Goal: Task Accomplishment & Management: Complete application form

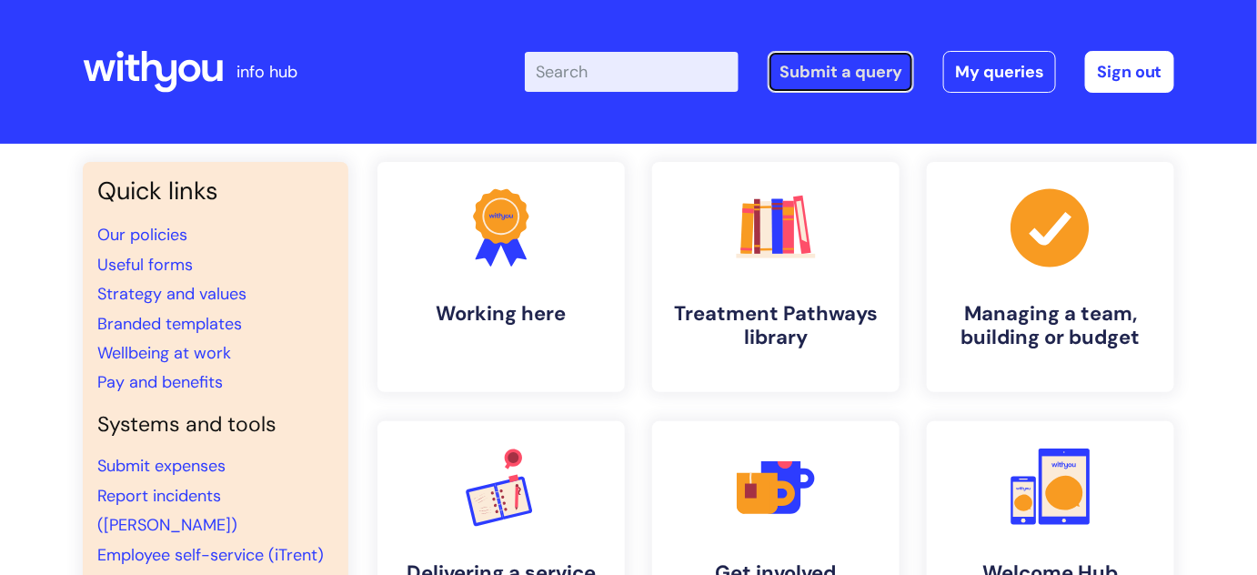
click at [841, 70] on link "Submit a query" at bounding box center [841, 72] width 146 height 42
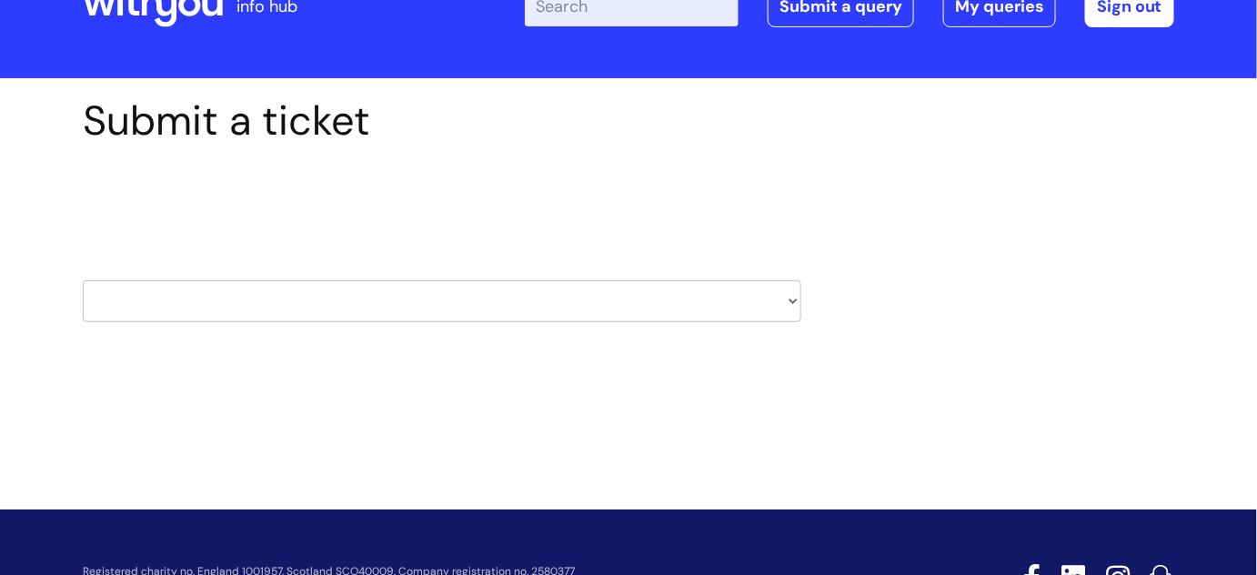
scroll to position [146, 0]
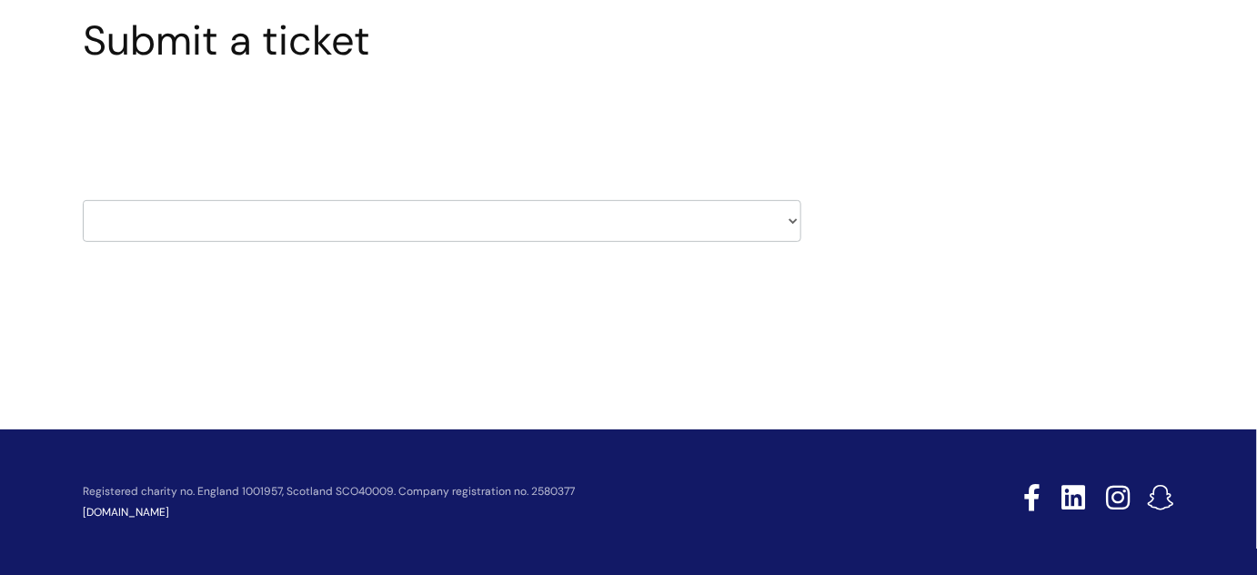
click at [269, 237] on select "HR / People IT and Support Clinical Drug Alerts Finance Accounts Data Support T…" at bounding box center [442, 221] width 718 height 42
click at [274, 226] on select "HR / People IT and Support Clinical Drug Alerts Finance Accounts Data Support T…" at bounding box center [442, 221] width 718 height 42
select select "hr_/_people"
click at [83, 200] on select "HR / People IT and Support Clinical Drug Alerts Finance Accounts Data Support T…" at bounding box center [442, 221] width 718 height 42
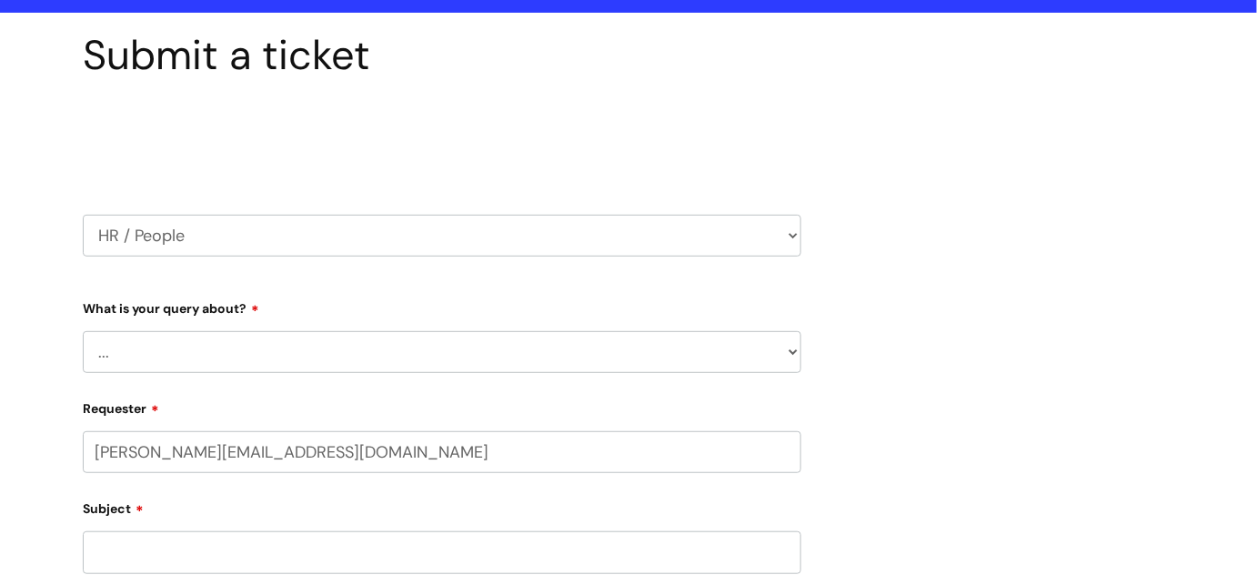
scroll to position [247, 0]
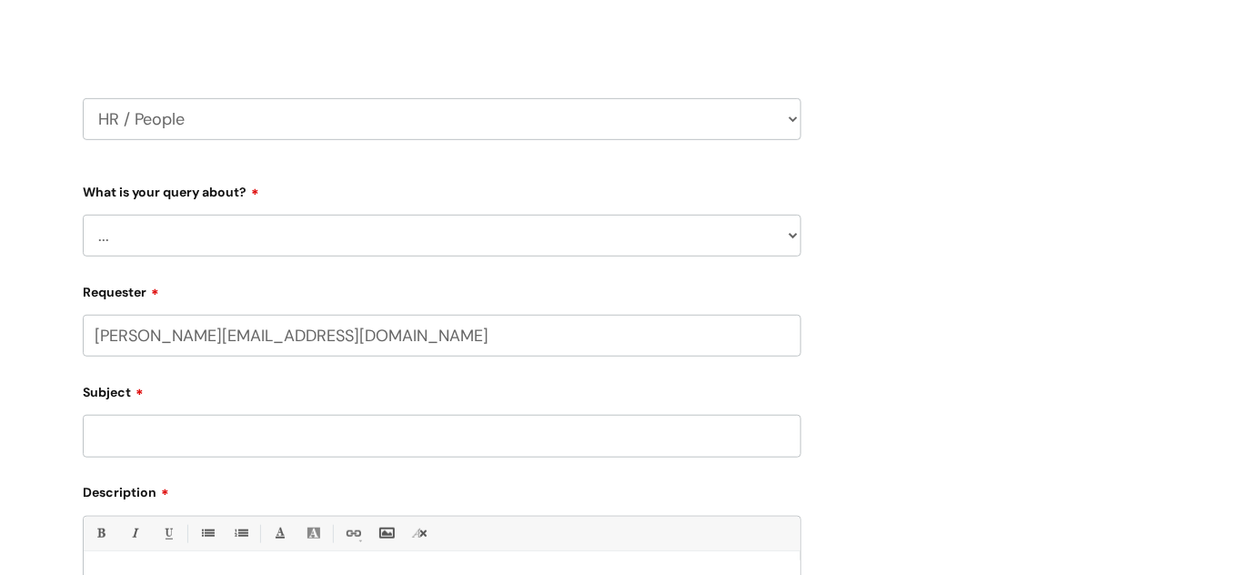
click at [172, 226] on select "... Absence Query Holiday Query Employee change request General HR Query iTrent…" at bounding box center [442, 236] width 718 height 42
select select "iTrent"
click at [83, 215] on select "... Absence Query Holiday Query Employee change request General HR Query iTrent…" at bounding box center [442, 236] width 718 height 42
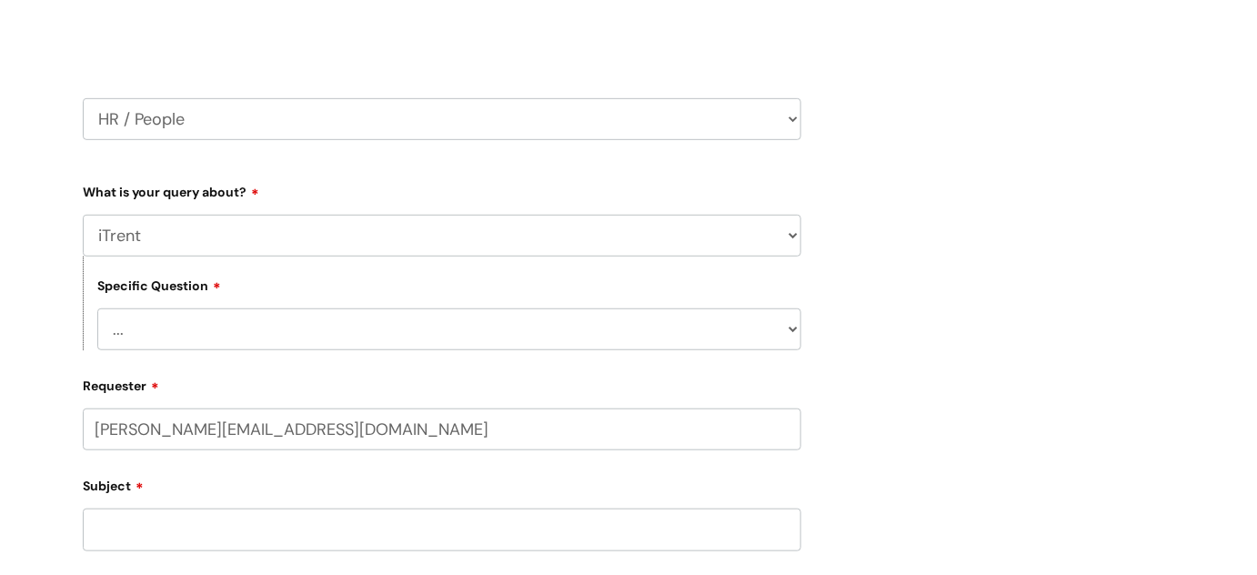
click at [154, 321] on select "... I can’t log in to iTrent I need to change someone’s line manager Issue with…" at bounding box center [449, 329] width 704 height 42
select select "Other iTrent query"
click at [97, 308] on select "... I can’t log in to iTrent I need to change someone’s line manager Issue with…" at bounding box center [449, 329] width 704 height 42
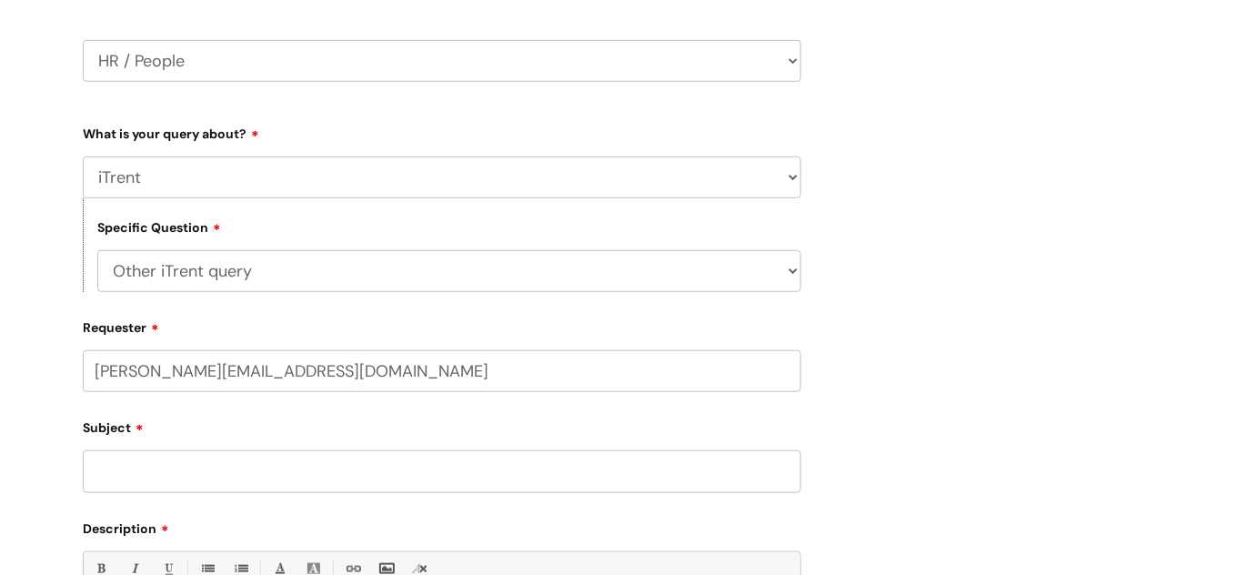
scroll to position [496, 0]
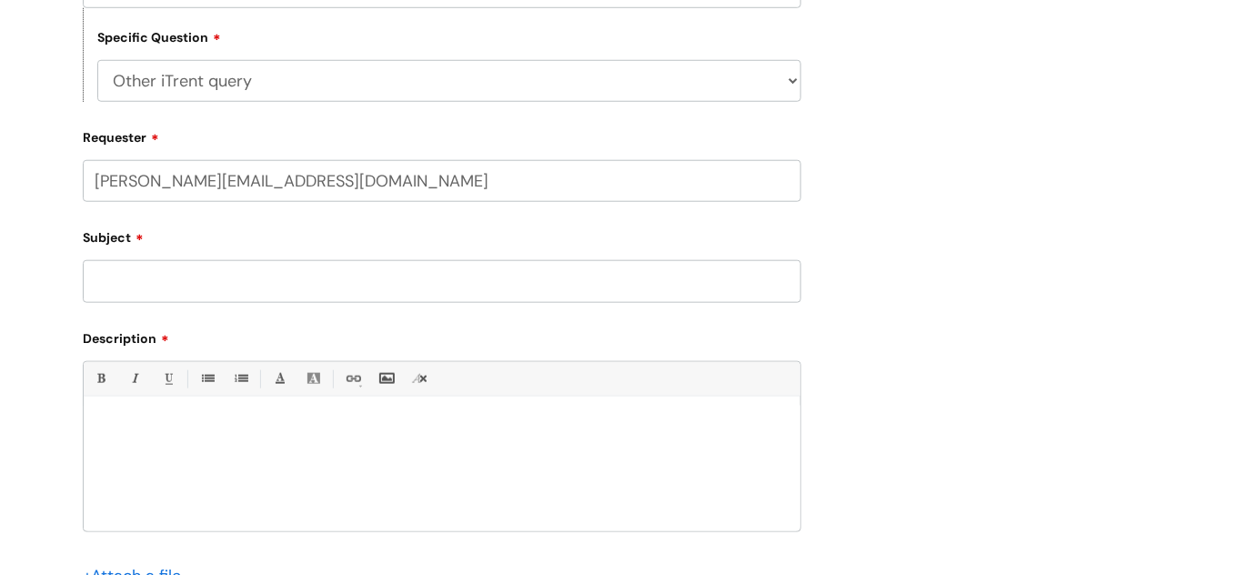
click at [155, 280] on input "Subject" at bounding box center [442, 281] width 718 height 42
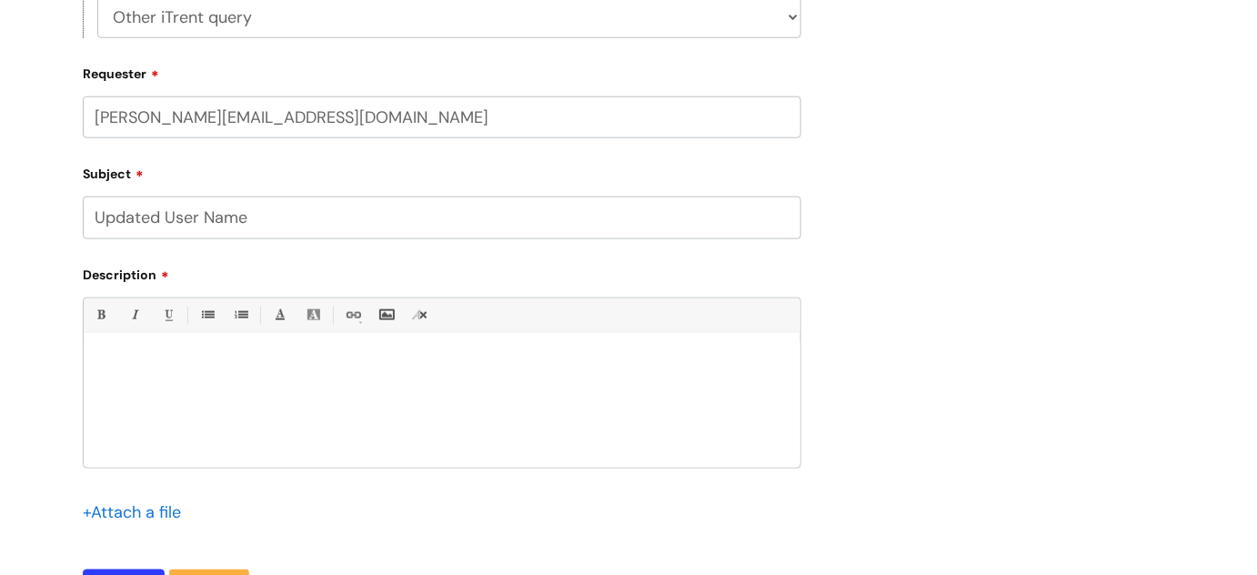
scroll to position [661, 0]
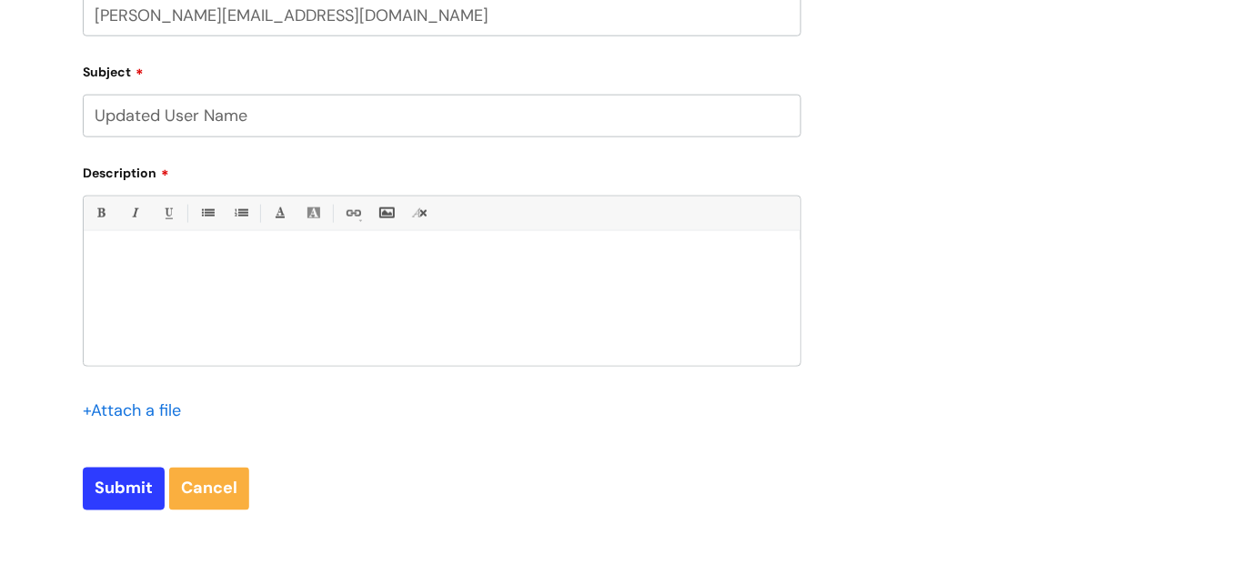
type input "Updated User Name"
click at [173, 272] on div at bounding box center [442, 303] width 717 height 126
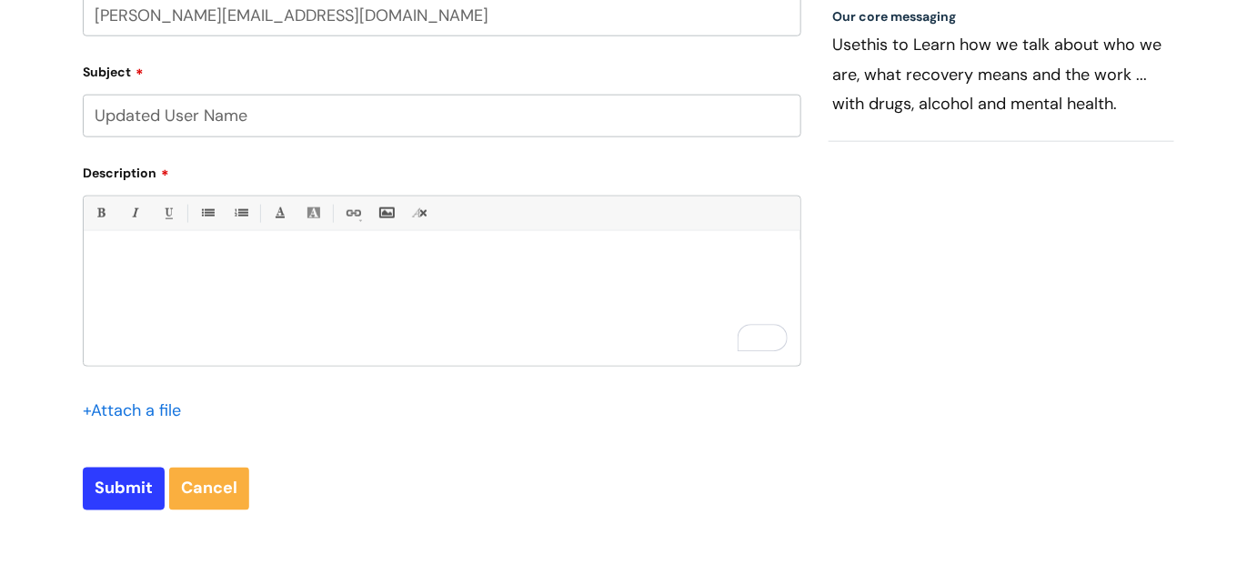
click at [247, 270] on p "To enrich screen reader interactions, please activate Accessibility in Grammarl…" at bounding box center [441, 262] width 689 height 16
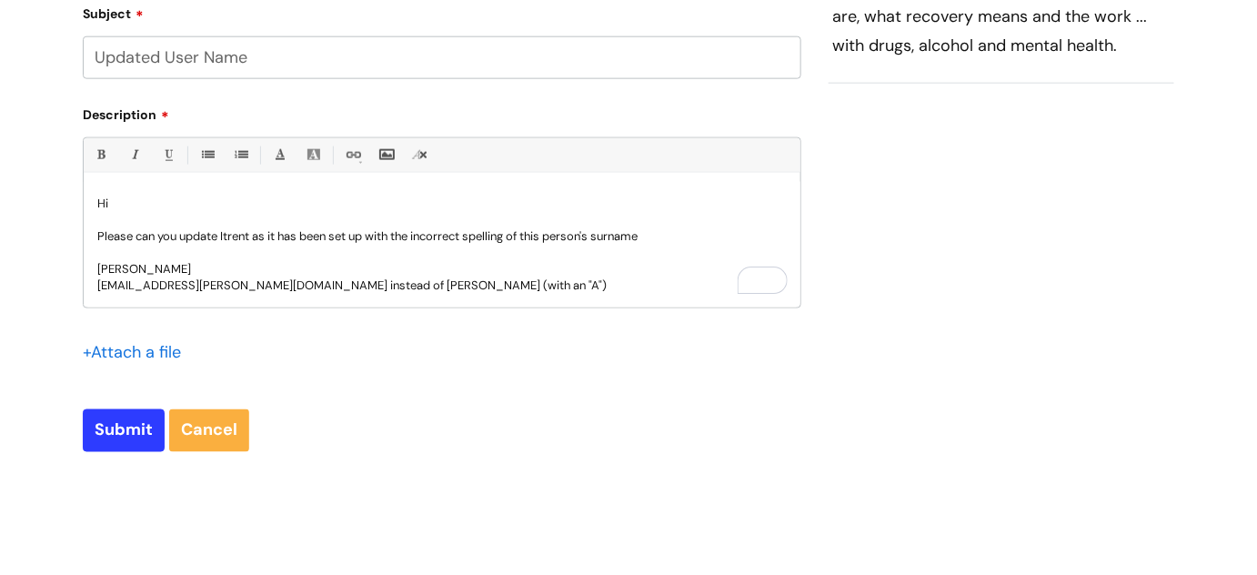
scroll to position [744, 0]
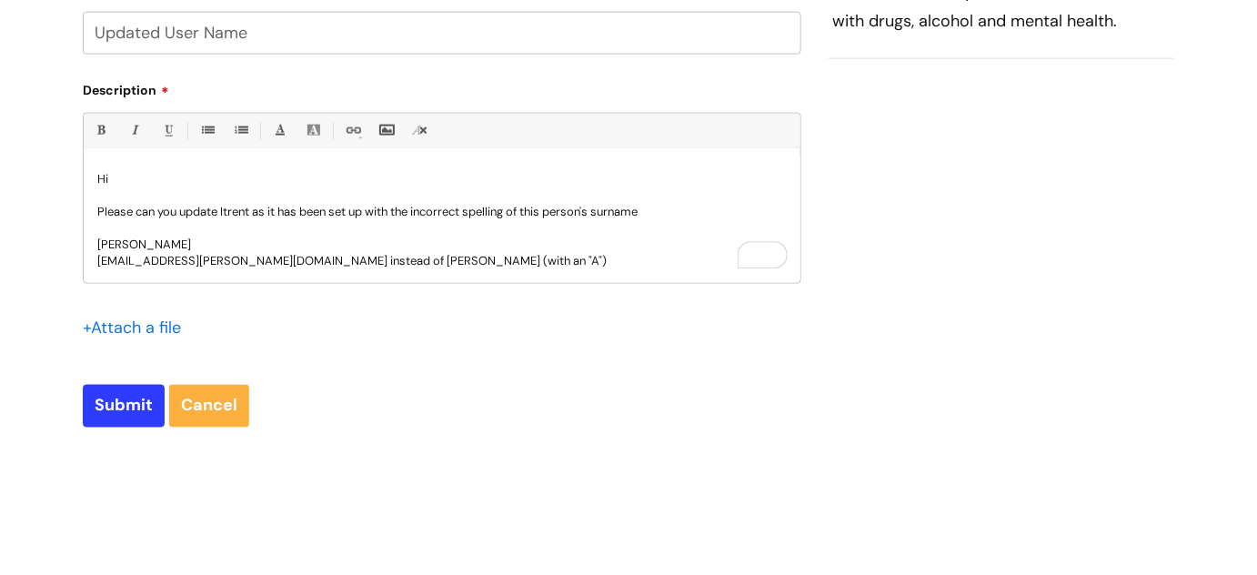
click at [530, 259] on p "Mhairi Macauley mhairi.macauley@wearewithyou.org.uk instead of Macaulay (with a…" at bounding box center [441, 252] width 689 height 33
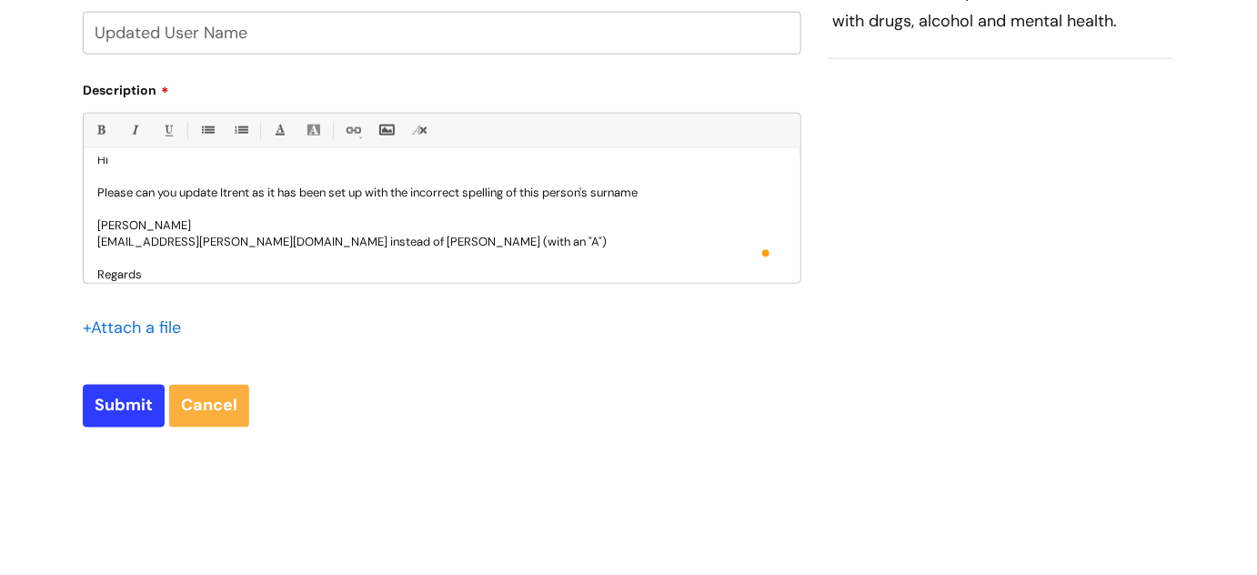
scroll to position [35, 0]
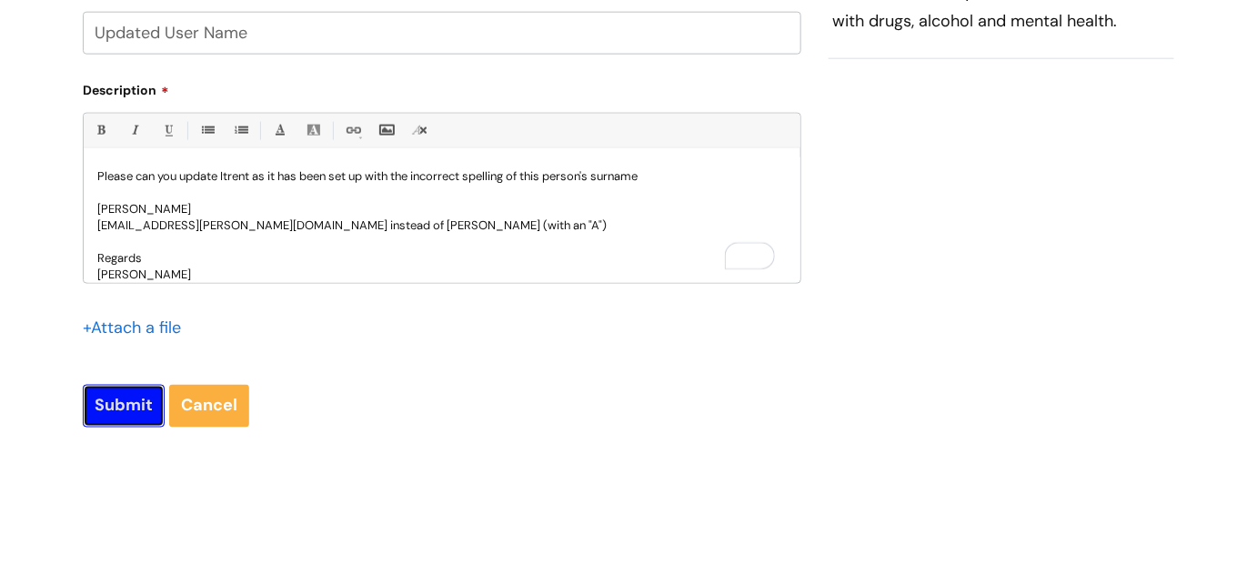
click at [129, 404] on input "Submit" at bounding box center [124, 406] width 82 height 42
type input "Please Wait..."
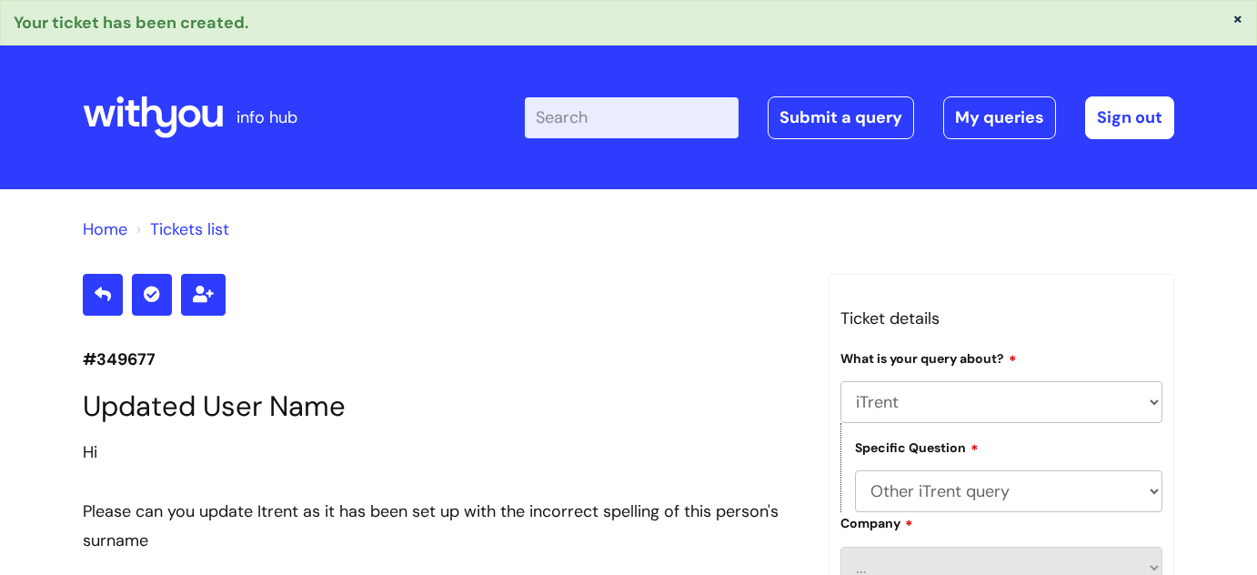
select select "iTrent"
select select "Other iTrent query"
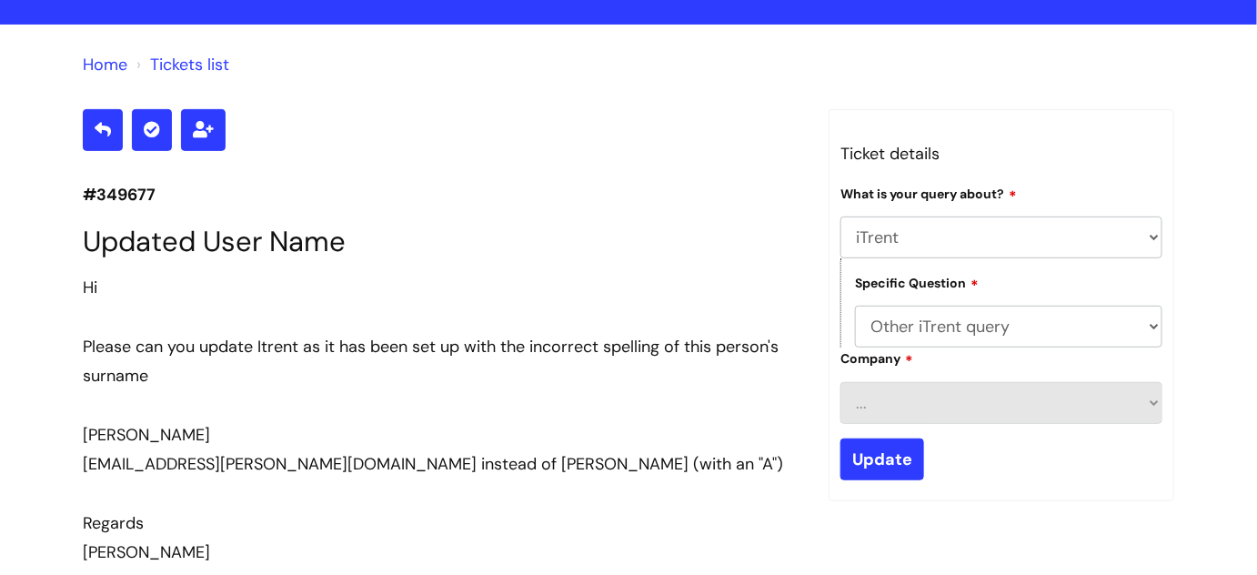
scroll to position [155, 0]
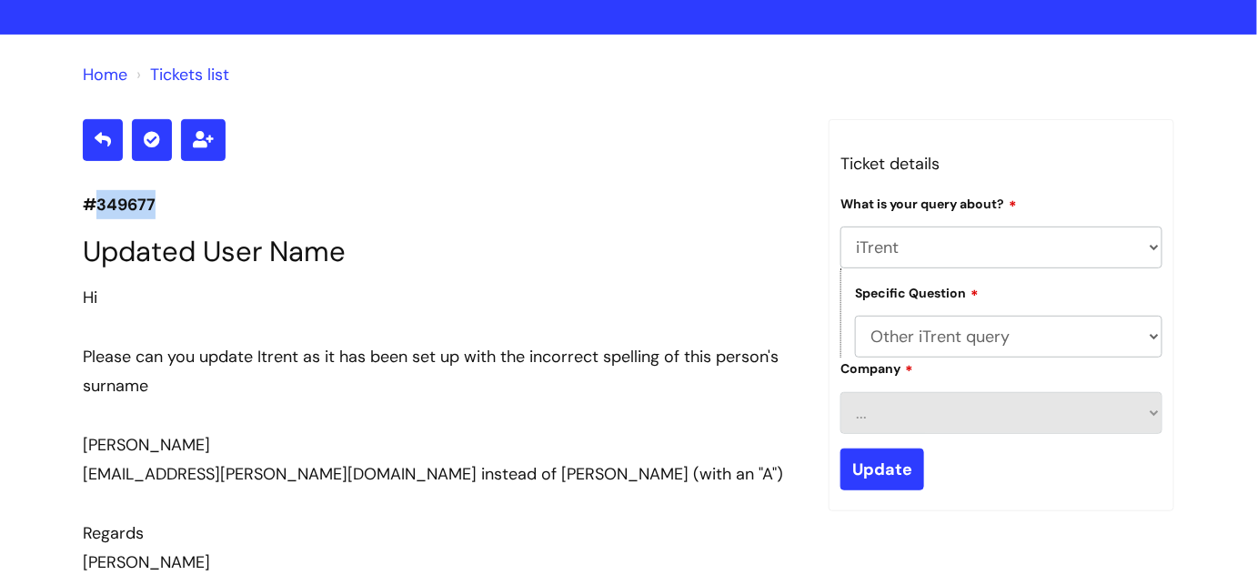
drag, startPoint x: 94, startPoint y: 200, endPoint x: 175, endPoint y: 198, distance: 81.0
click at [175, 198] on p "#349677" at bounding box center [442, 204] width 718 height 29
copy p "349677"
